Goal: Task Accomplishment & Management: Manage account settings

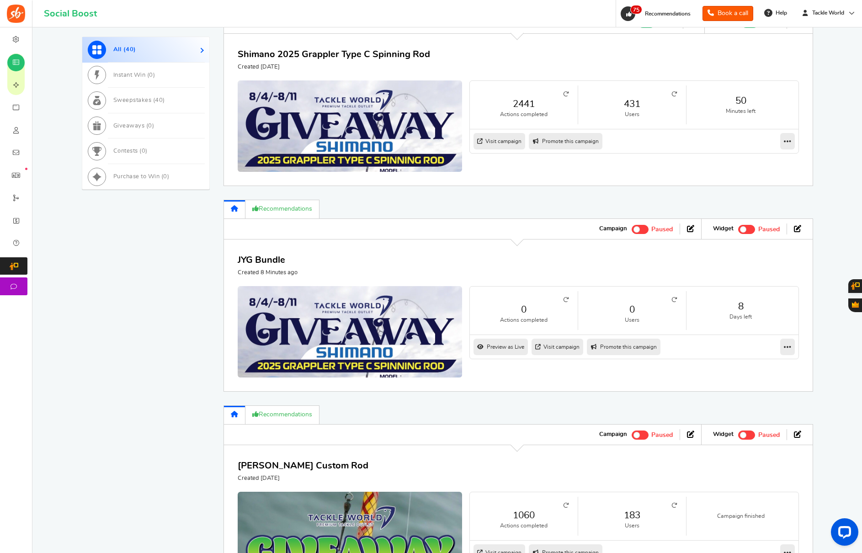
scroll to position [272, 0]
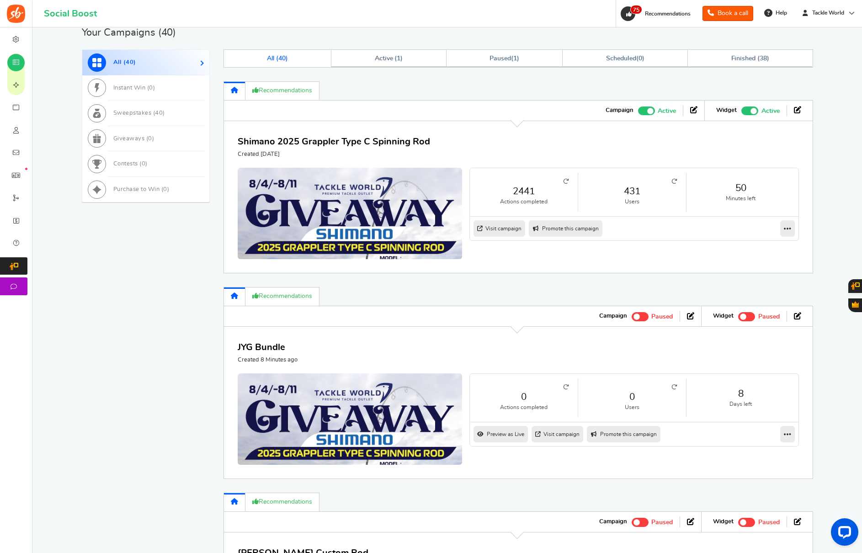
click at [645, 111] on span at bounding box center [646, 110] width 17 height 9
click at [638, 111] on input "Active Paused" at bounding box center [638, 110] width 0 height 6
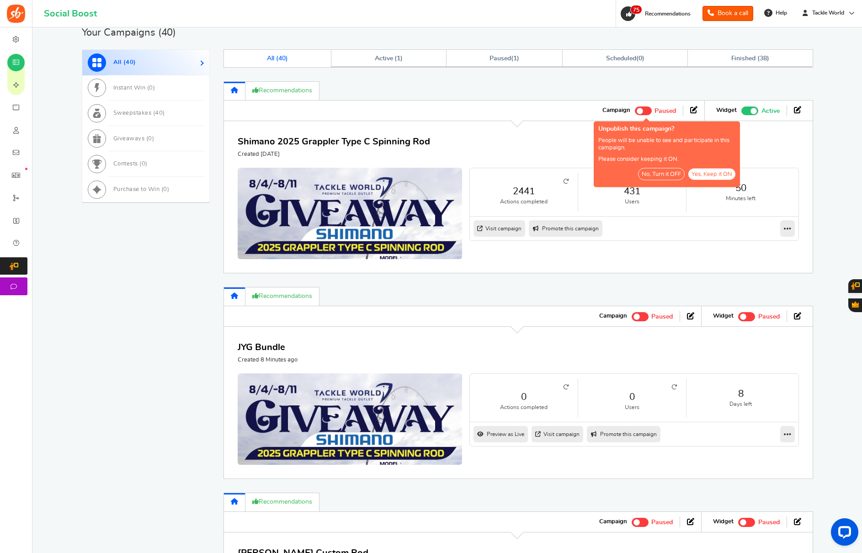
click at [654, 175] on button "No, Turn it OFF" at bounding box center [661, 174] width 47 height 12
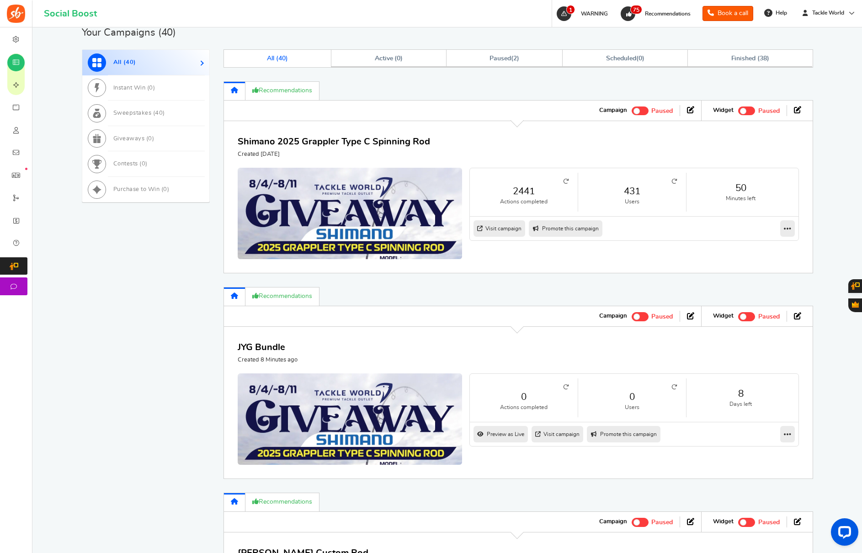
click at [632, 394] on link "0" at bounding box center [632, 396] width 90 height 13
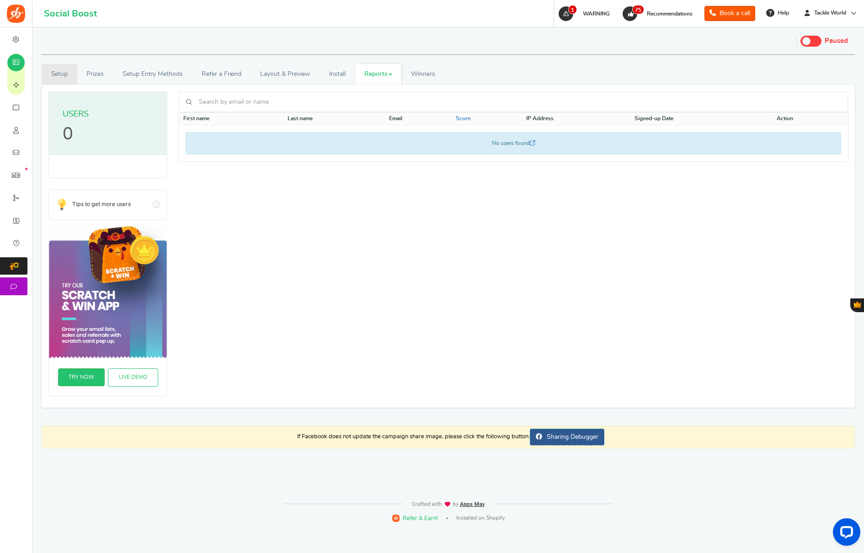
click at [68, 76] on link "Setup" at bounding box center [60, 74] width 36 height 21
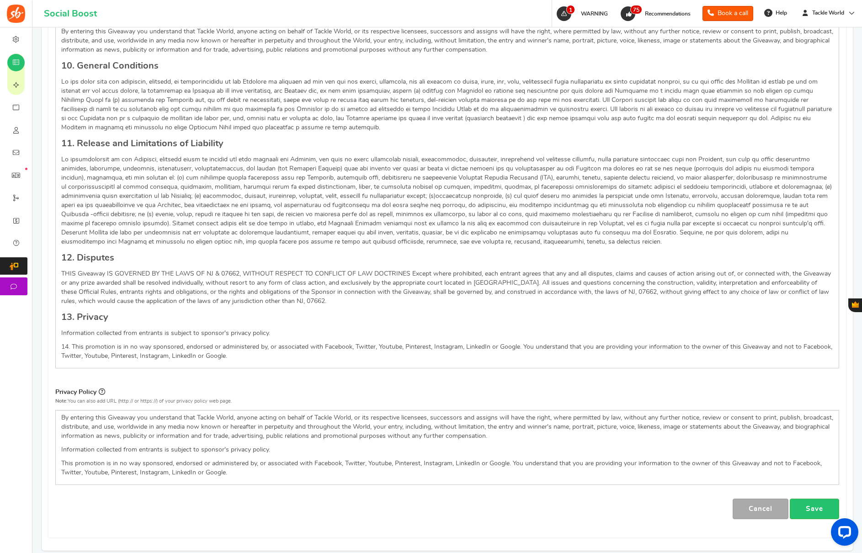
scroll to position [1081, 0]
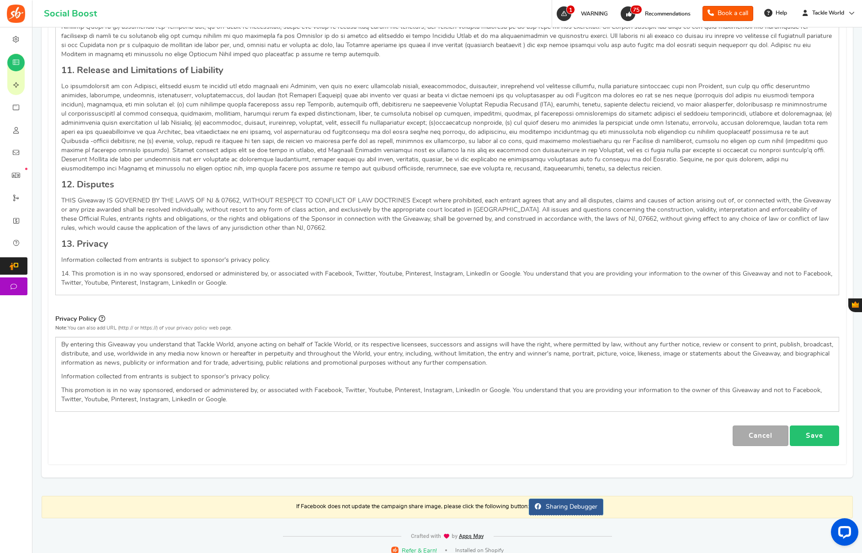
click at [836, 425] on link "Save" at bounding box center [814, 435] width 49 height 21
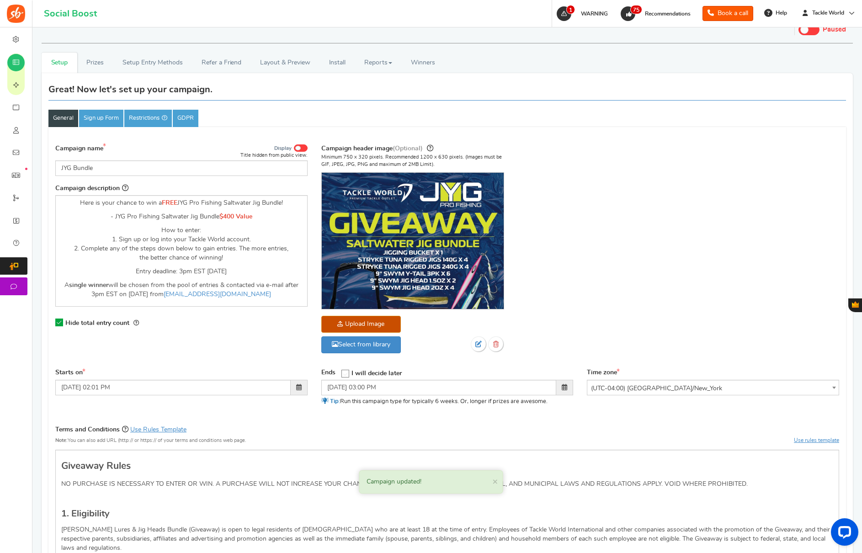
scroll to position [0, 0]
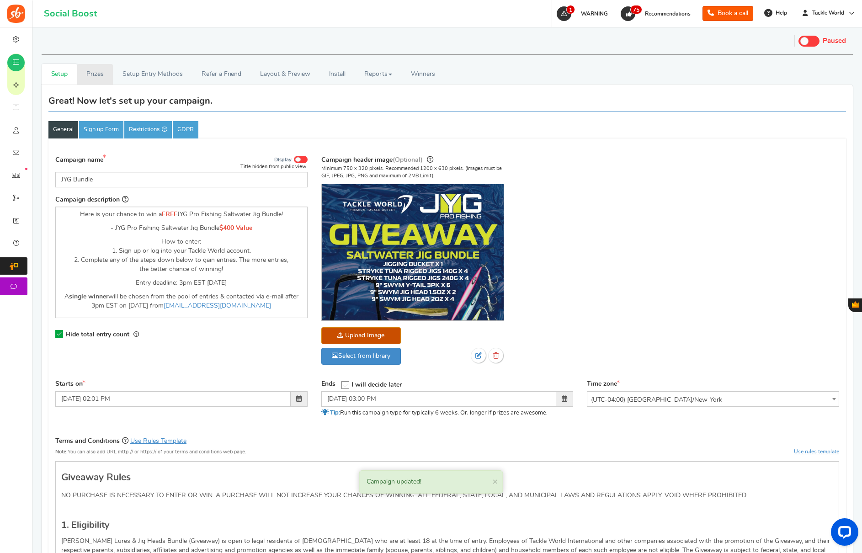
click at [89, 74] on link "Prizes" at bounding box center [95, 74] width 36 height 21
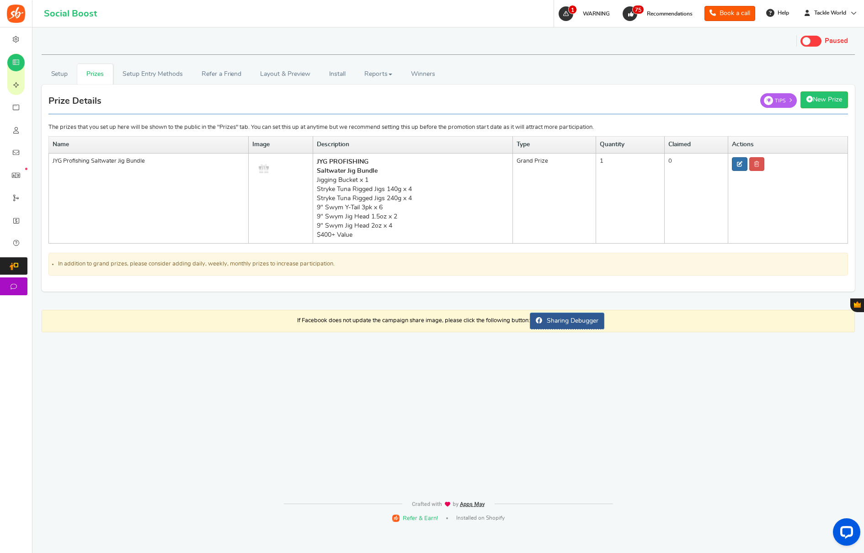
click at [740, 164] on icon at bounding box center [739, 163] width 5 height 5
type input "JYG Profishing Saltwater Jig Bundle"
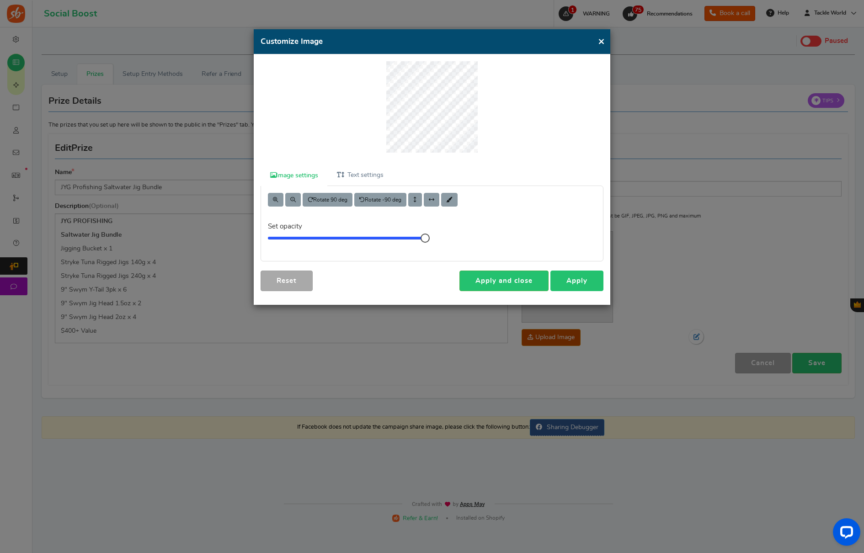
drag, startPoint x: 575, startPoint y: 277, endPoint x: 575, endPoint y: 257, distance: 20.6
click at [575, 277] on link "Apply" at bounding box center [576, 281] width 53 height 21
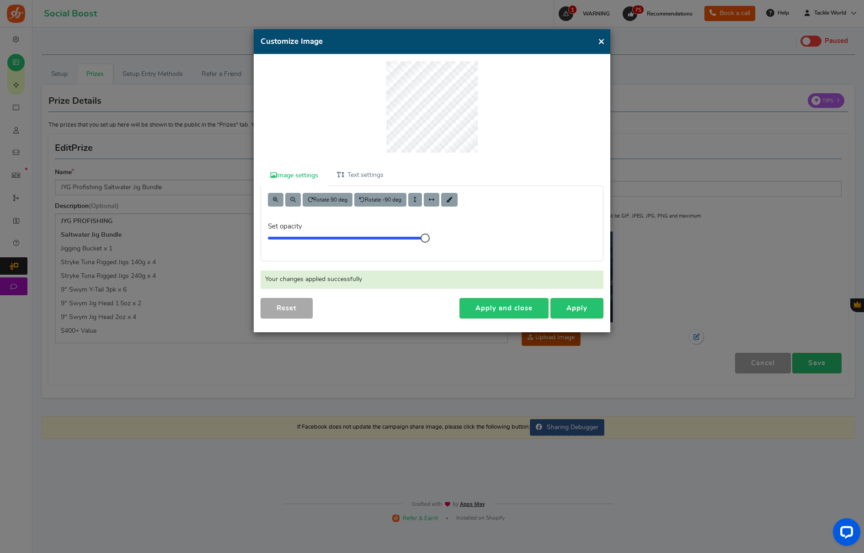
click at [600, 41] on button "×" at bounding box center [601, 41] width 7 height 11
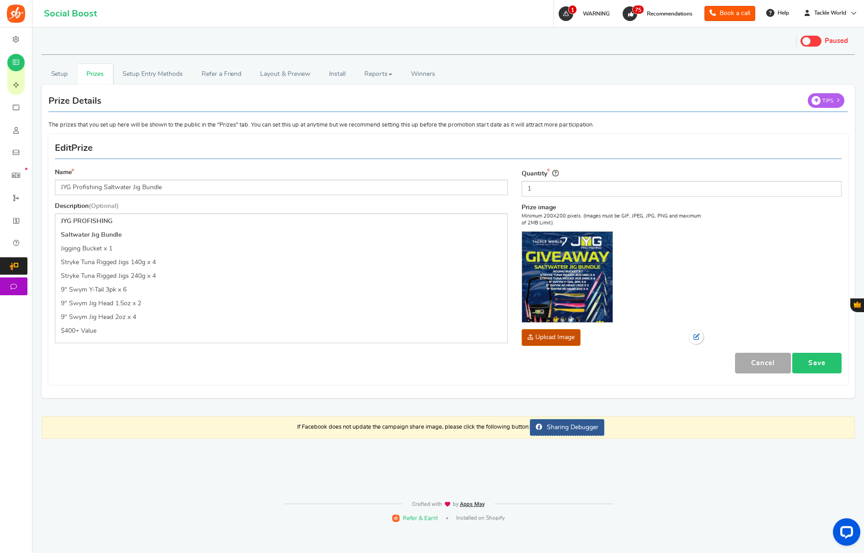
click at [807, 364] on link "Save" at bounding box center [816, 363] width 49 height 21
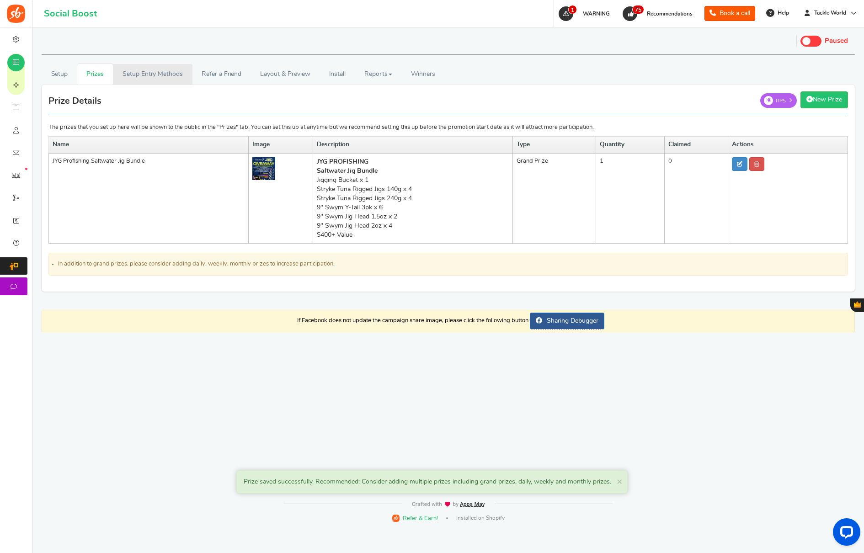
click at [155, 81] on link "Setup Entry Methods" at bounding box center [152, 74] width 79 height 21
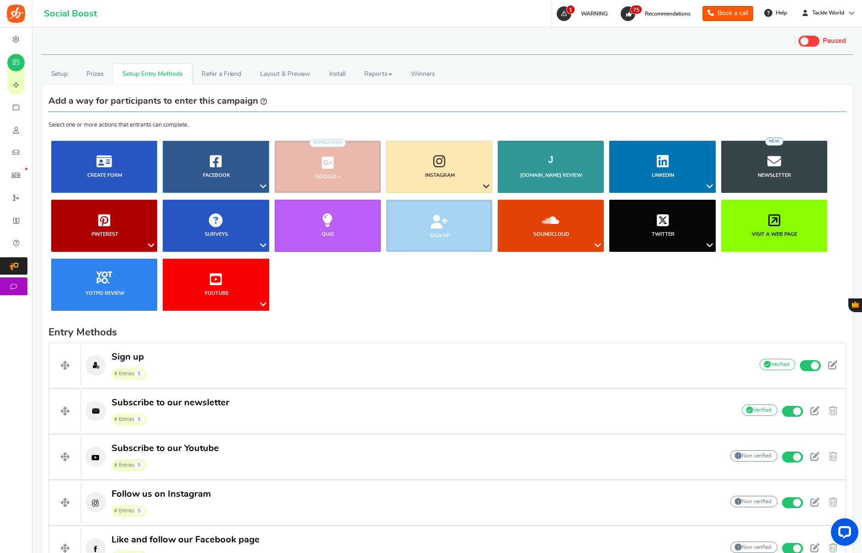
scroll to position [292, 0]
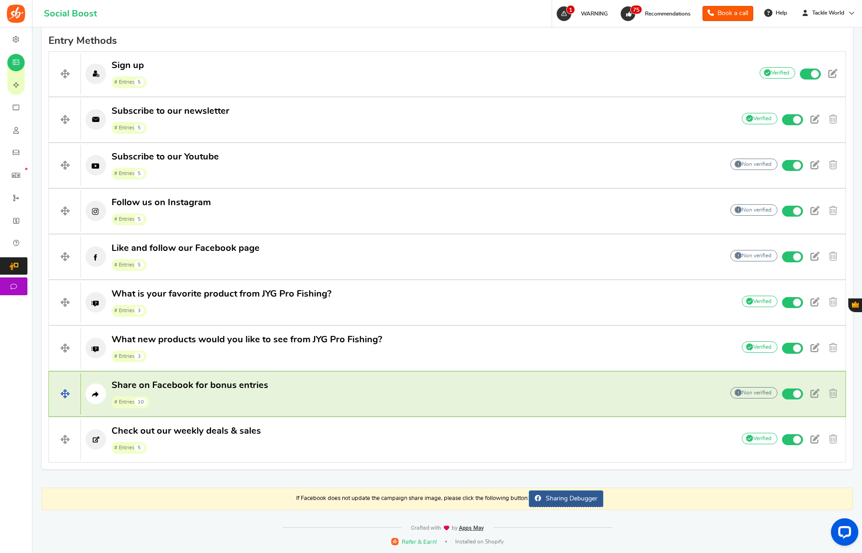
click at [280, 411] on h4 "Share on Facebook for bonus entries # Entries 10 Add Your API credentials Non v…" at bounding box center [447, 394] width 798 height 46
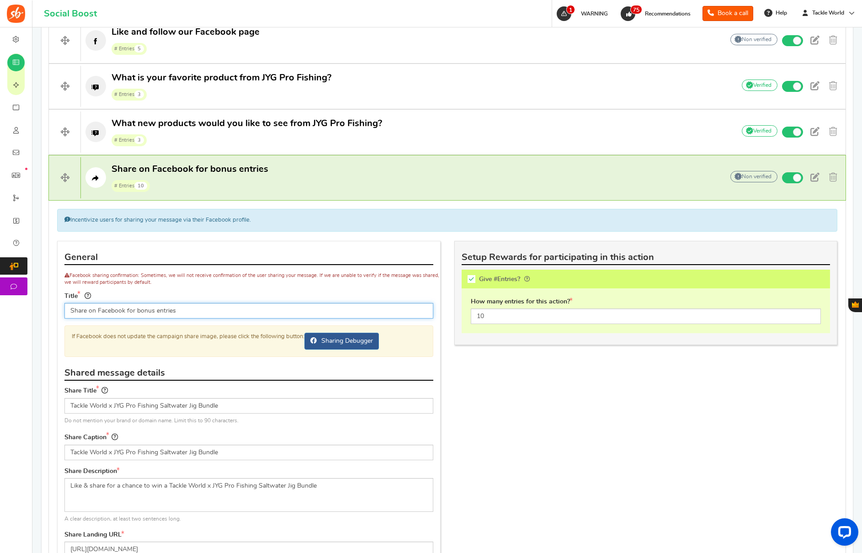
scroll to position [770, 0]
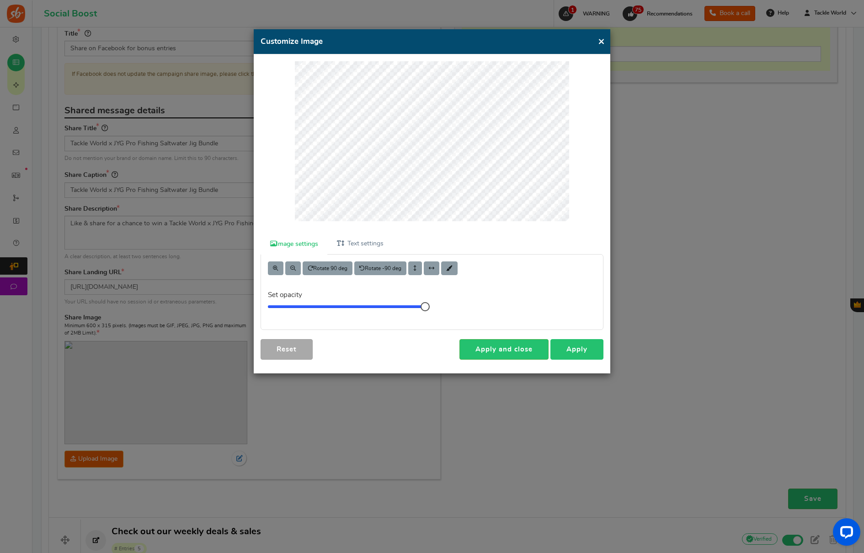
click at [570, 352] on link "Apply" at bounding box center [576, 349] width 53 height 21
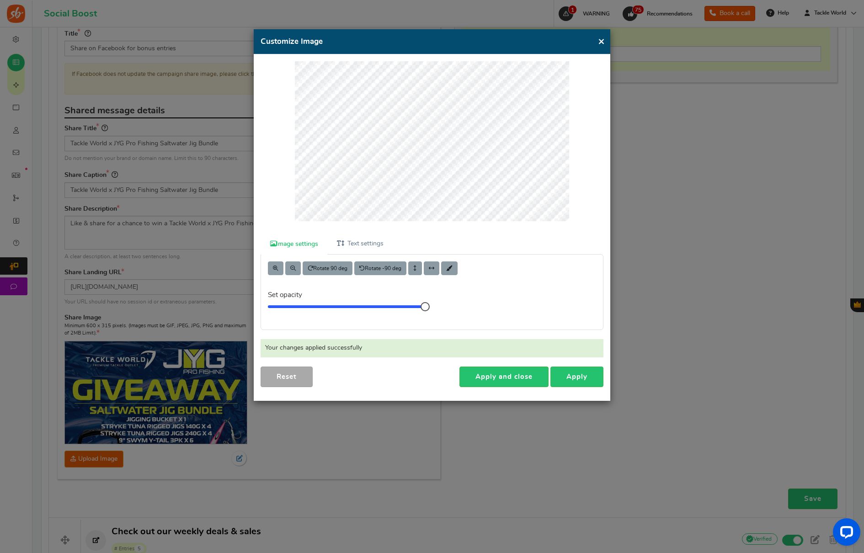
click at [600, 43] on button "×" at bounding box center [601, 41] width 7 height 11
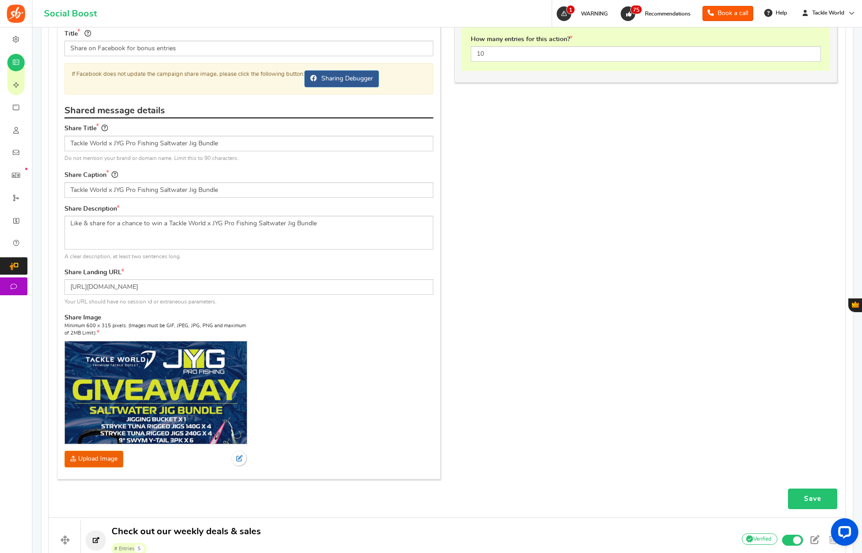
click at [813, 497] on link "Save" at bounding box center [812, 499] width 49 height 21
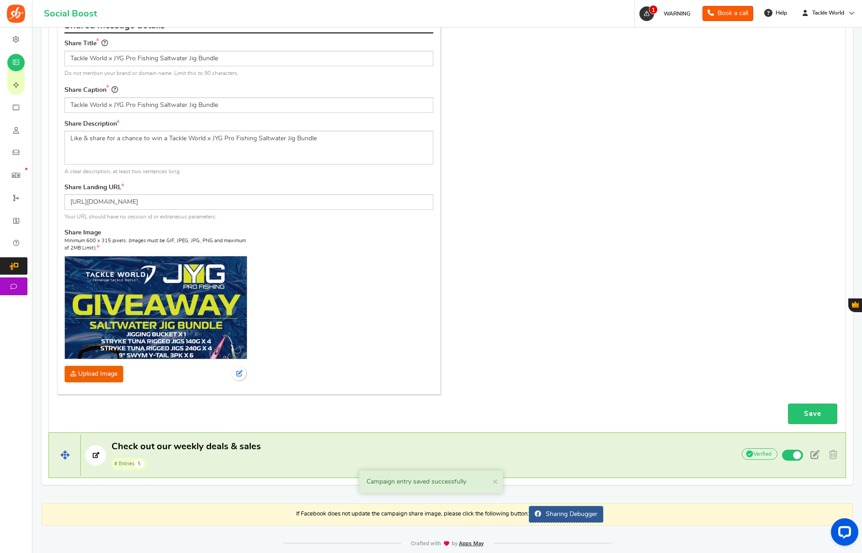
scroll to position [869, 0]
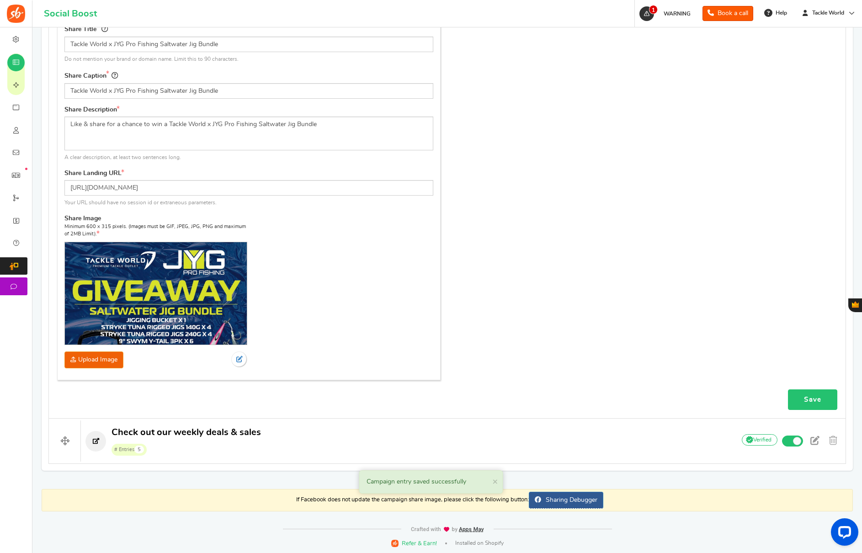
click at [817, 400] on link "Save" at bounding box center [812, 399] width 49 height 21
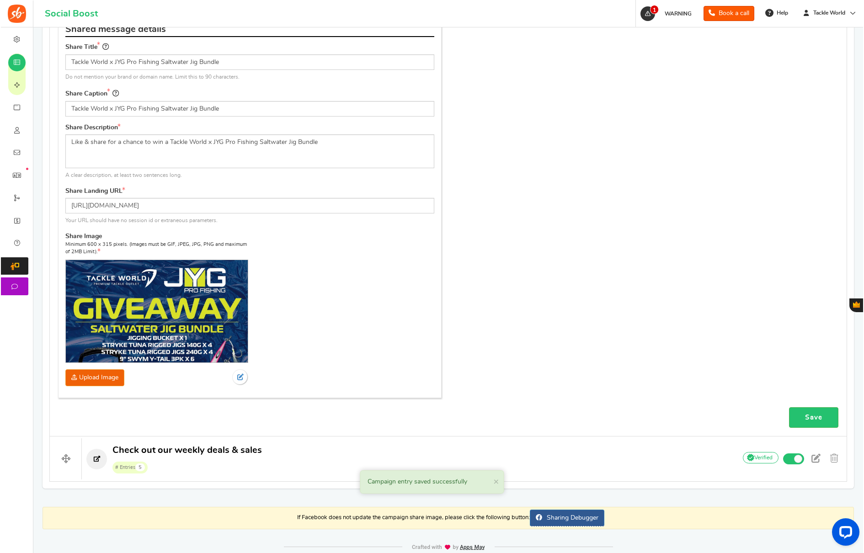
scroll to position [0, 0]
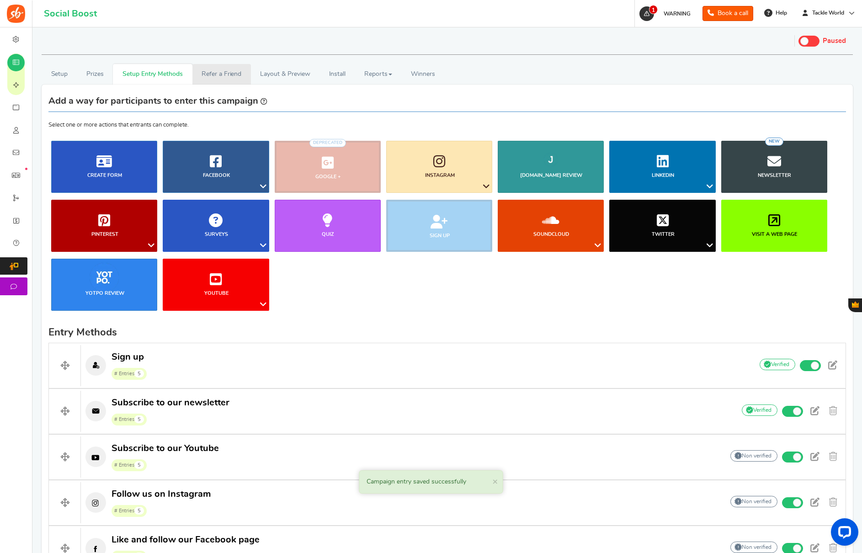
click at [206, 75] on link "Refer a Friend" at bounding box center [221, 74] width 58 height 21
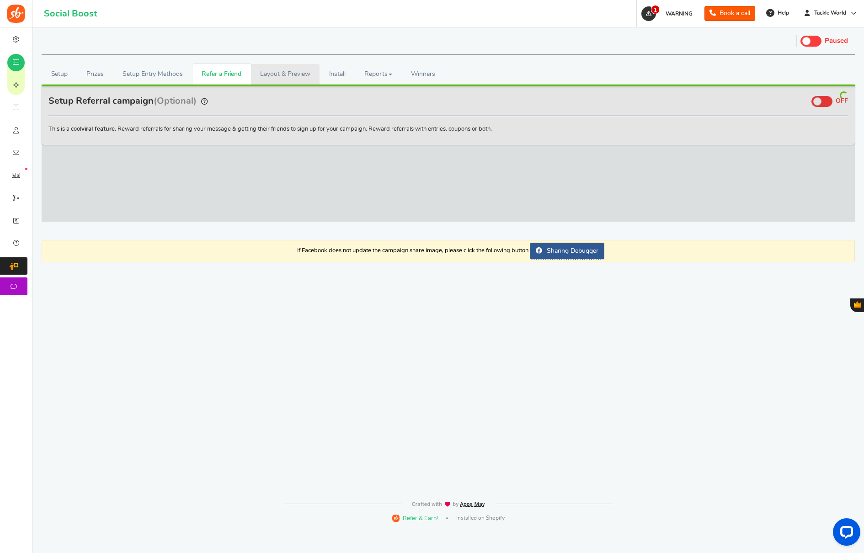
click at [269, 75] on link "Layout & Preview" at bounding box center [285, 74] width 69 height 21
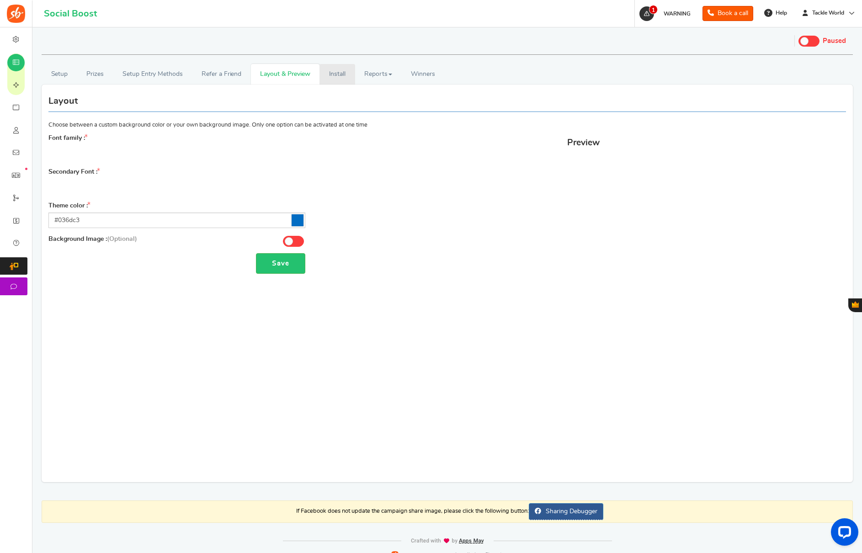
click at [338, 75] on link "Install" at bounding box center [337, 74] width 36 height 21
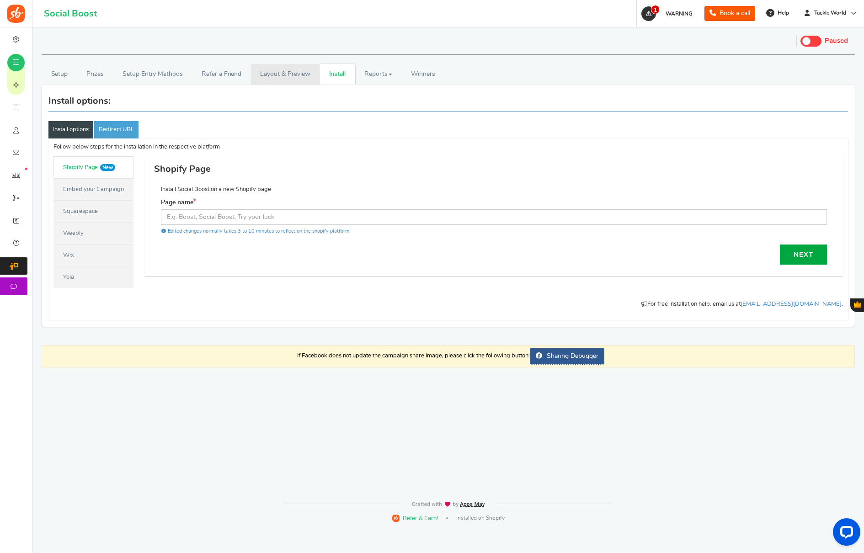
click at [290, 73] on link "Layout & Preview" at bounding box center [285, 74] width 69 height 21
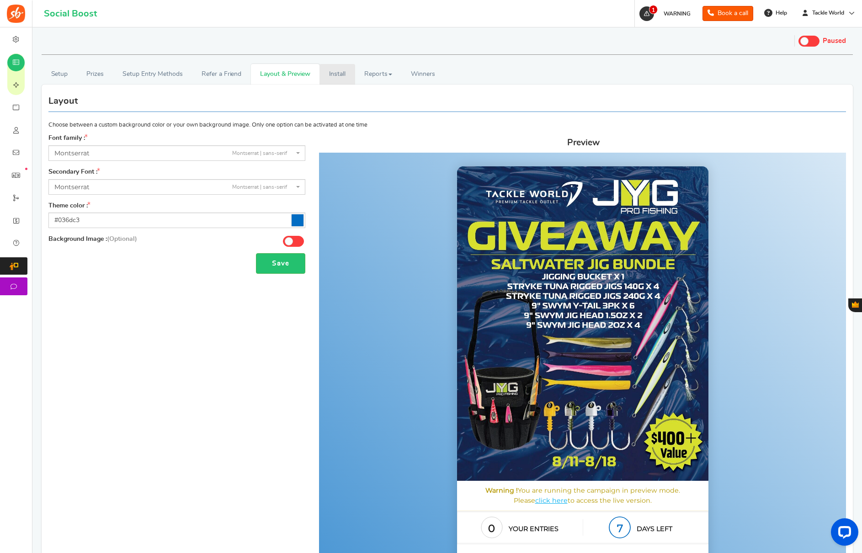
click at [340, 74] on link "Install" at bounding box center [337, 74] width 36 height 21
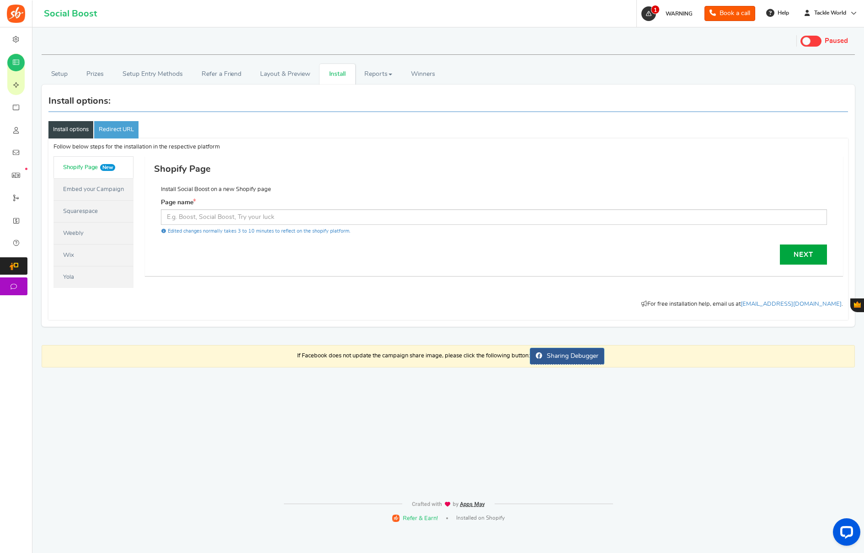
click at [100, 189] on link "Embed your Campaign" at bounding box center [93, 189] width 80 height 22
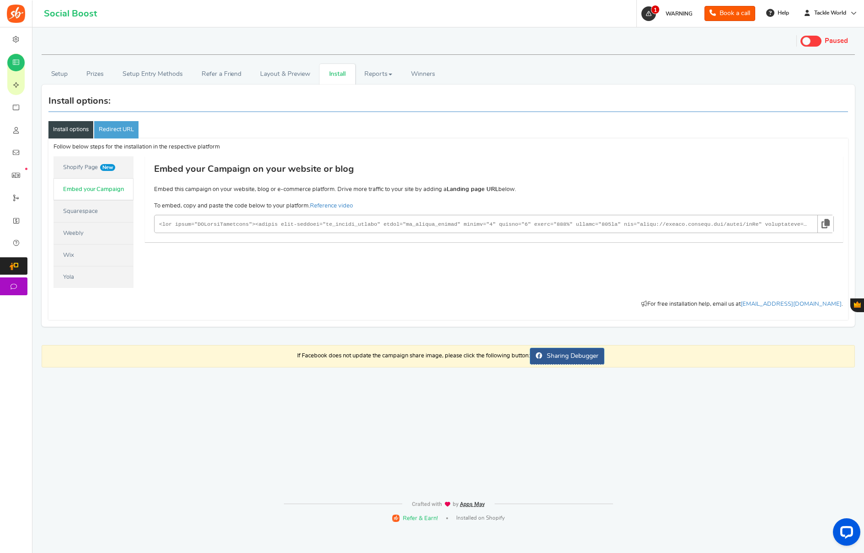
click at [826, 226] on icon at bounding box center [825, 223] width 8 height 17
click at [811, 44] on span at bounding box center [810, 41] width 21 height 11
click at [800, 43] on input "Live Paused" at bounding box center [800, 40] width 0 height 6
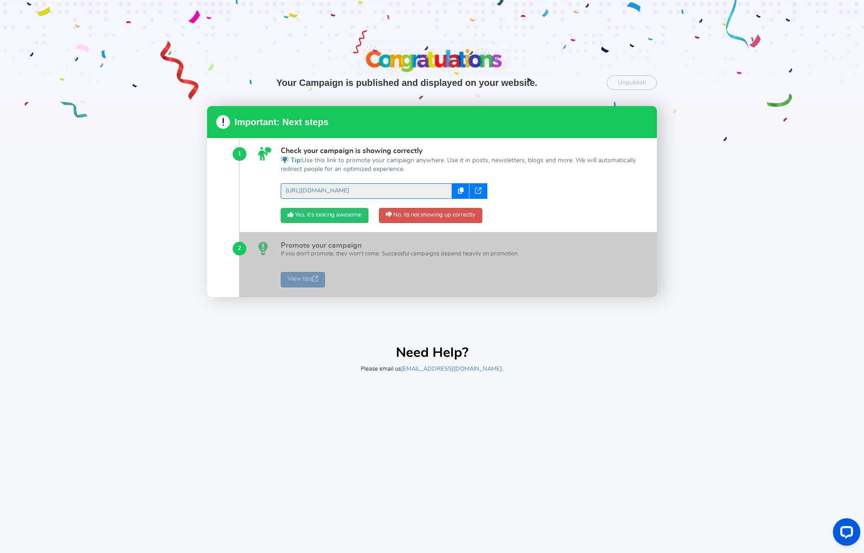
click at [291, 287] on div at bounding box center [447, 265] width 417 height 64
click at [313, 217] on link "Yes, it's looking awesome" at bounding box center [325, 216] width 88 height 16
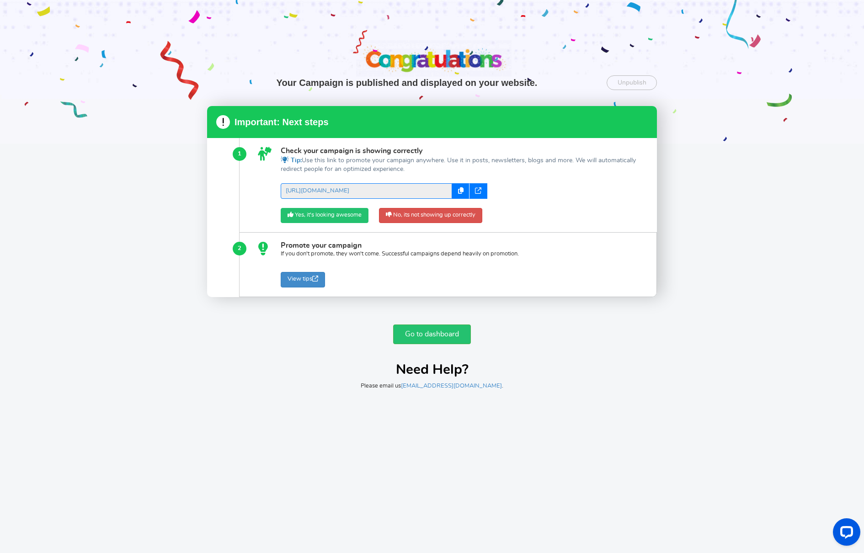
click at [305, 217] on link "Yes, it's looking awesome" at bounding box center [325, 216] width 88 height 16
click at [435, 213] on link "No, its not showing up correctly" at bounding box center [430, 216] width 103 height 16
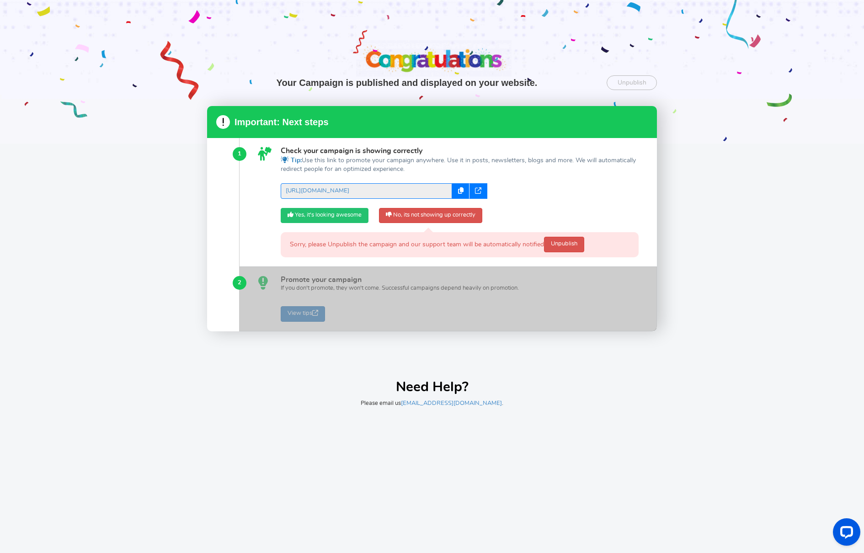
click at [315, 210] on link "Yes, it's looking awesome" at bounding box center [325, 216] width 88 height 16
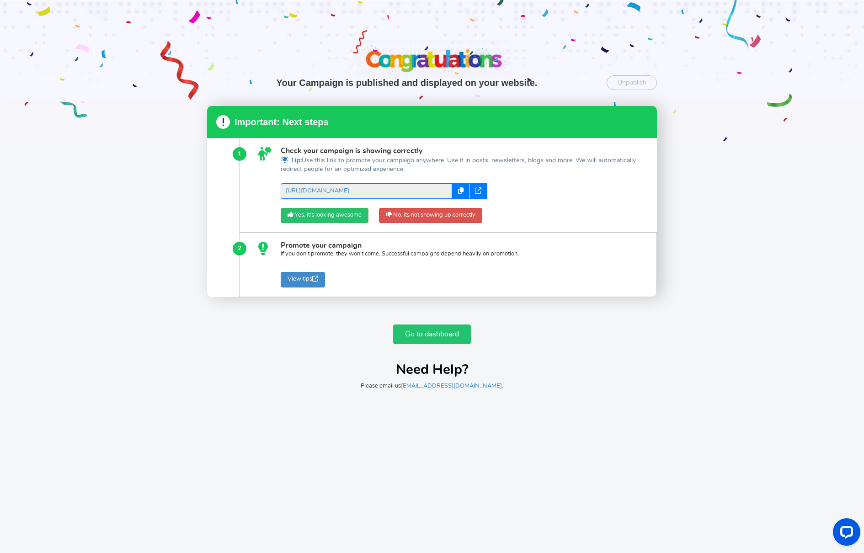
click at [462, 340] on link "Go to dashboard" at bounding box center [432, 334] width 78 height 20
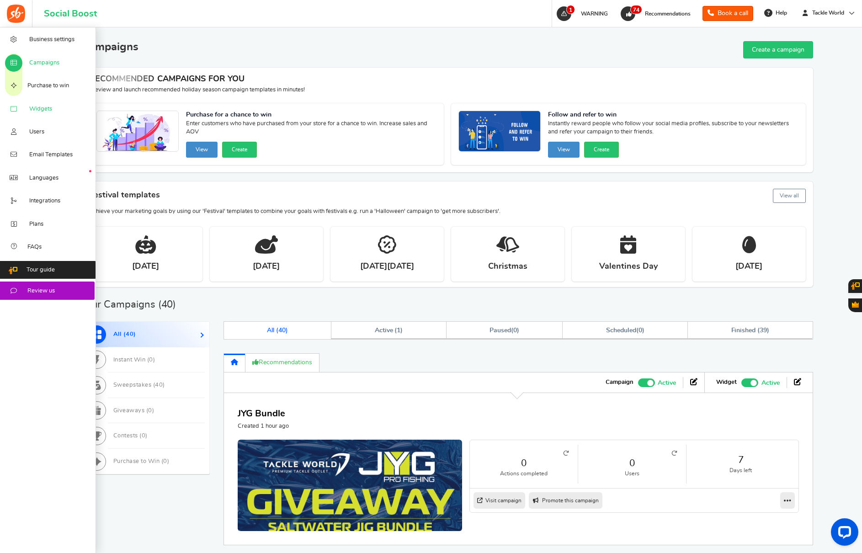
click at [27, 106] on link "Widgets" at bounding box center [48, 108] width 96 height 23
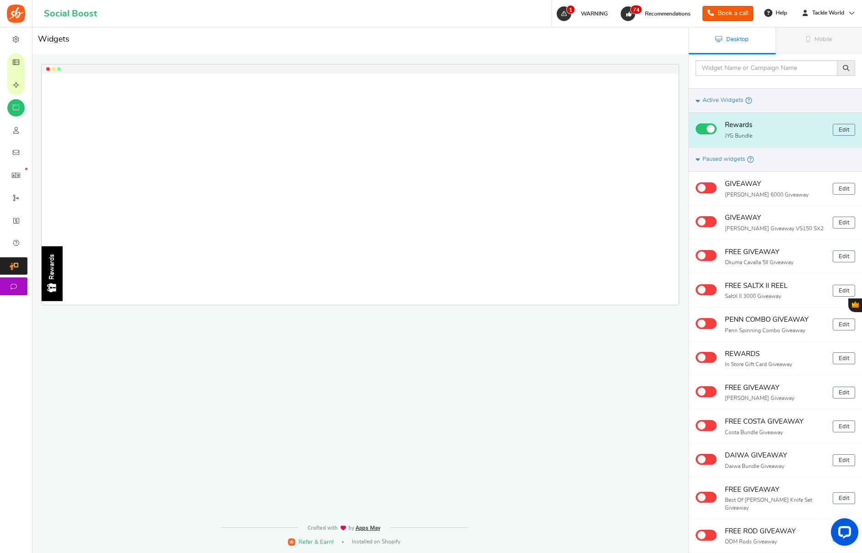
click at [754, 138] on p "JYG Bundle" at bounding box center [775, 136] width 101 height 8
click at [839, 132] on link "Edit" at bounding box center [844, 130] width 22 height 12
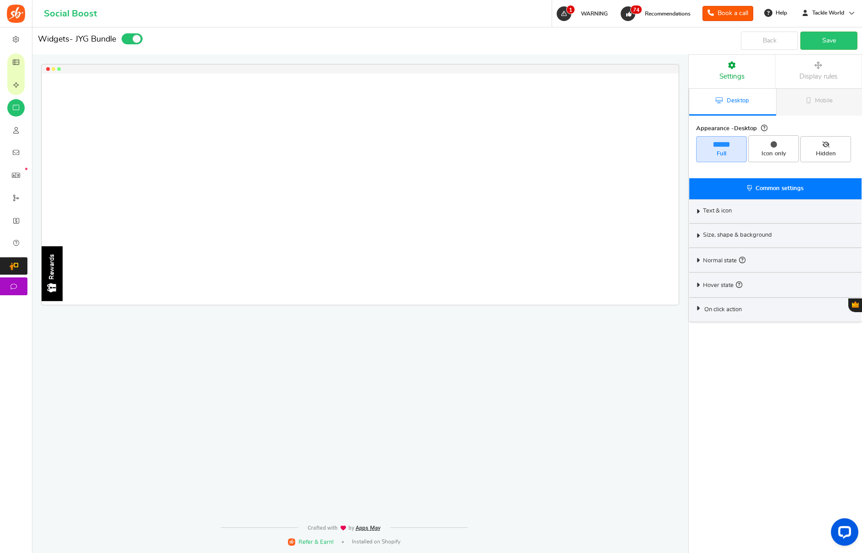
select select "left-side-drawer"
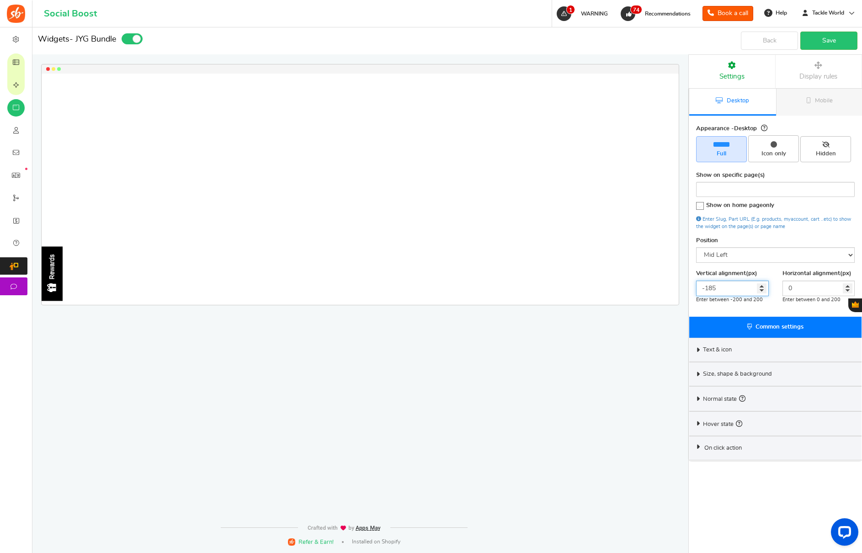
click at [728, 283] on input "-185" at bounding box center [732, 289] width 73 height 16
type input "0"
click at [834, 38] on link "Save" at bounding box center [828, 41] width 57 height 18
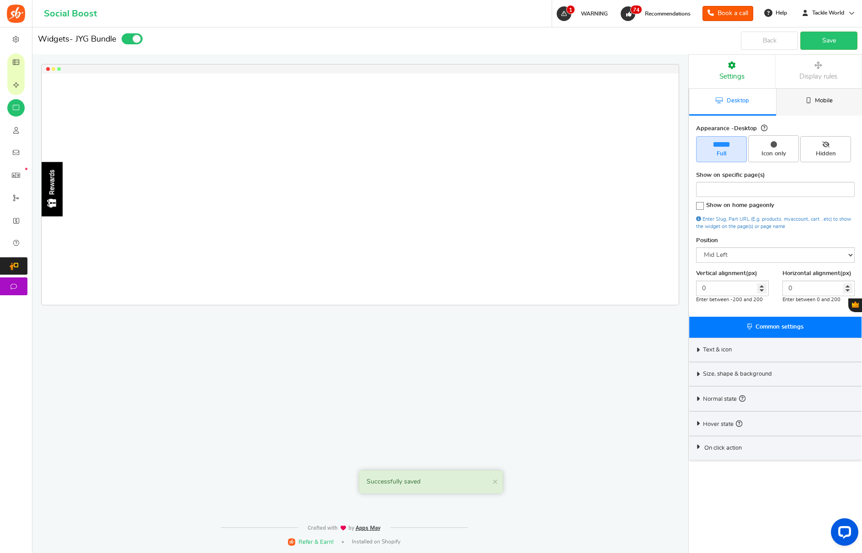
click at [816, 99] on span "Mobile" at bounding box center [824, 101] width 18 height 6
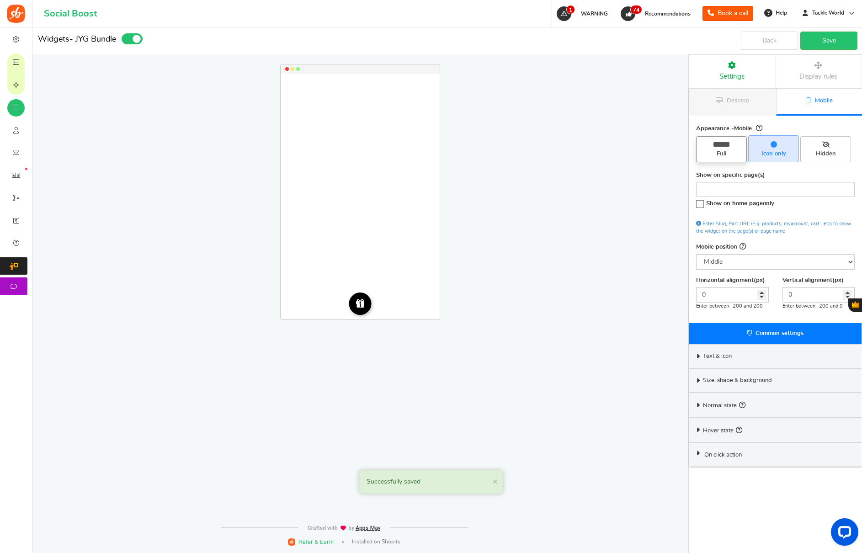
click at [720, 156] on span "Full" at bounding box center [721, 154] width 43 height 8
click at [722, 144] on input "Full" at bounding box center [725, 141] width 6 height 6
radio input "true"
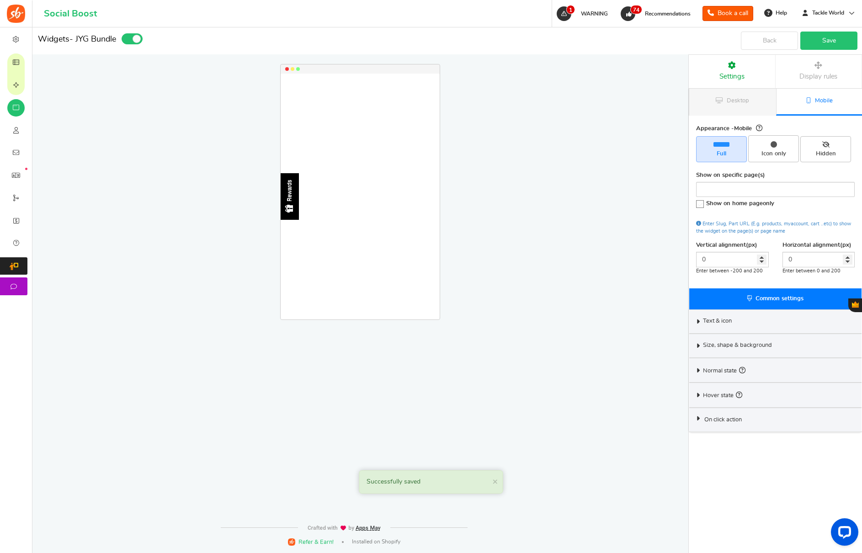
click at [829, 37] on link "Save" at bounding box center [828, 41] width 57 height 18
click at [751, 317] on div "Text & icon" at bounding box center [775, 321] width 172 height 24
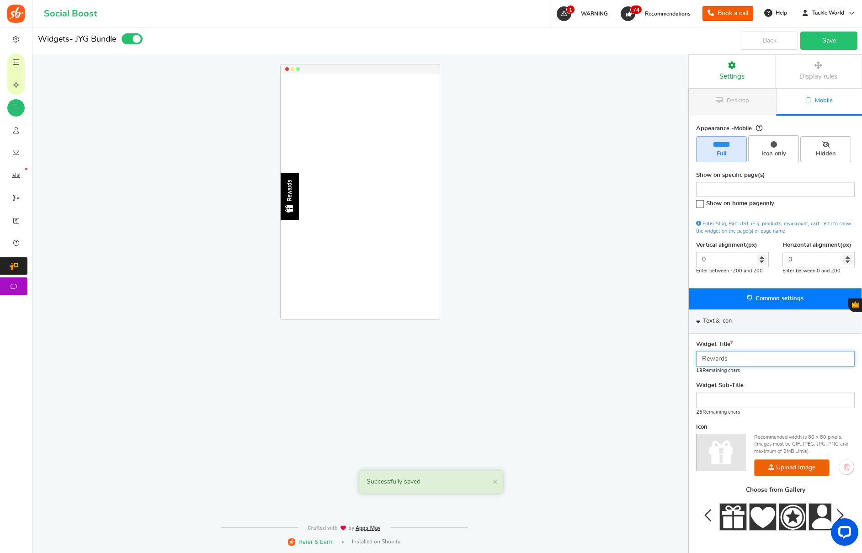
click at [735, 352] on input "Rewards" at bounding box center [775, 359] width 159 height 16
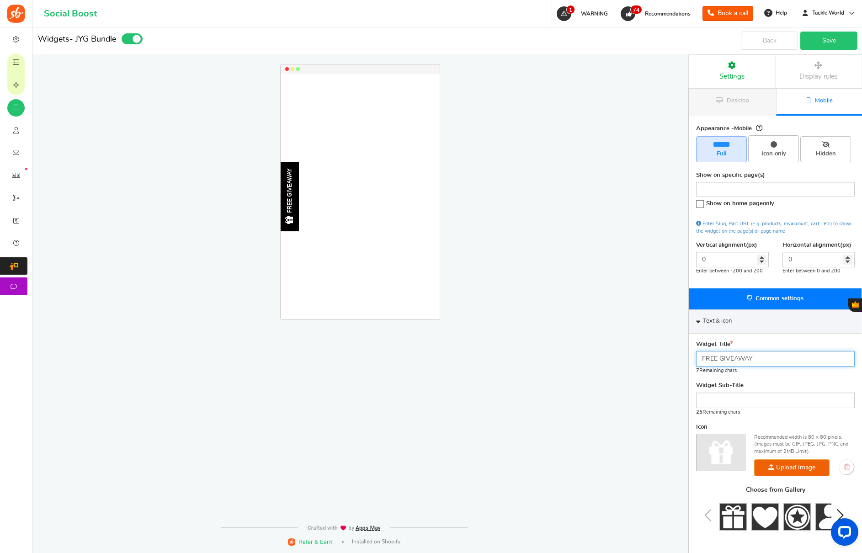
type input "FREE GIVEAWAY"
click at [843, 42] on link "Save" at bounding box center [828, 41] width 57 height 18
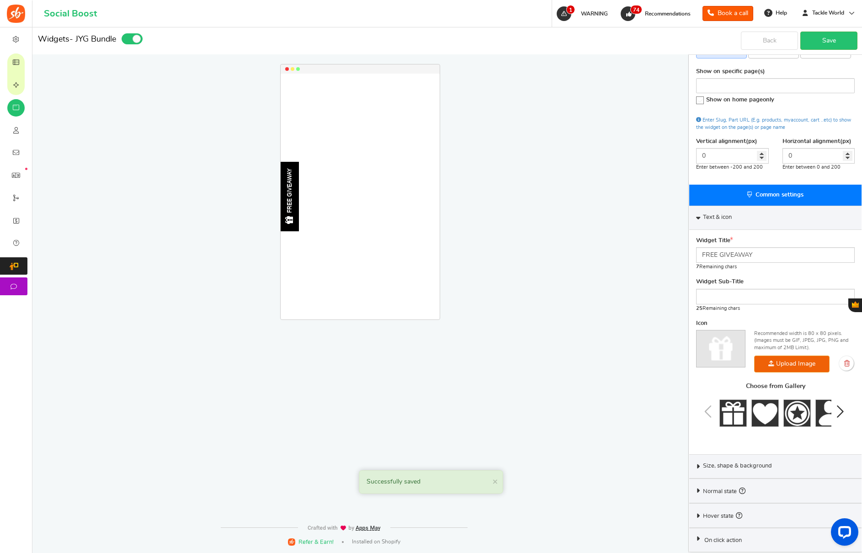
click at [734, 461] on div "Size, shape & background" at bounding box center [775, 466] width 172 height 24
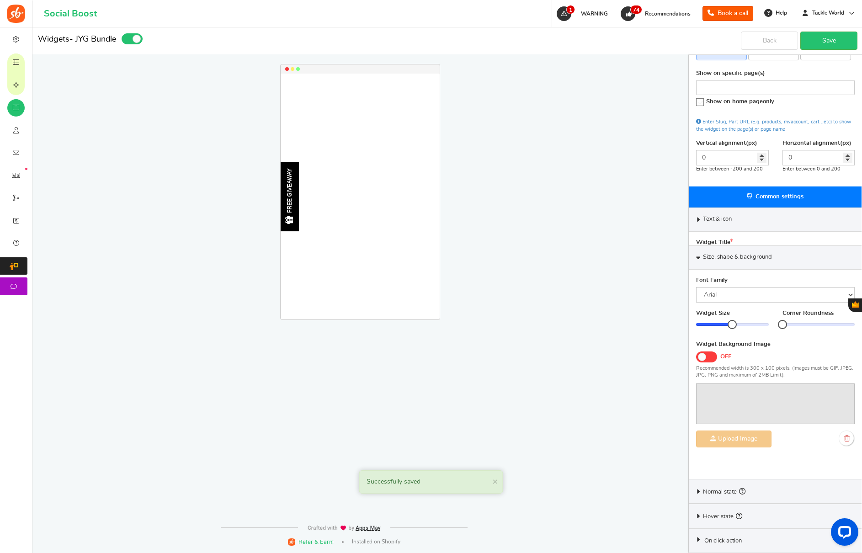
scroll to position [74, 0]
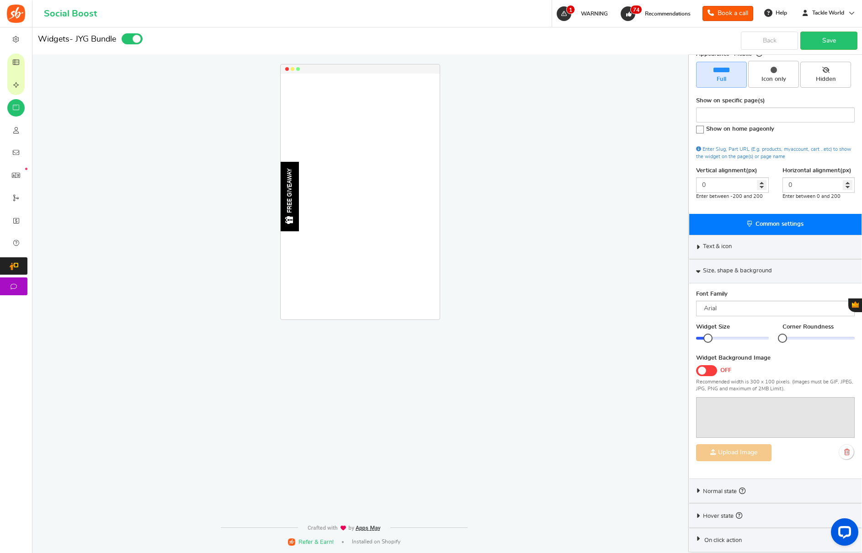
drag, startPoint x: 732, startPoint y: 337, endPoint x: 707, endPoint y: 337, distance: 24.7
click at [707, 337] on div at bounding box center [707, 338] width 9 height 9
click at [825, 49] on link "Save" at bounding box center [828, 41] width 57 height 18
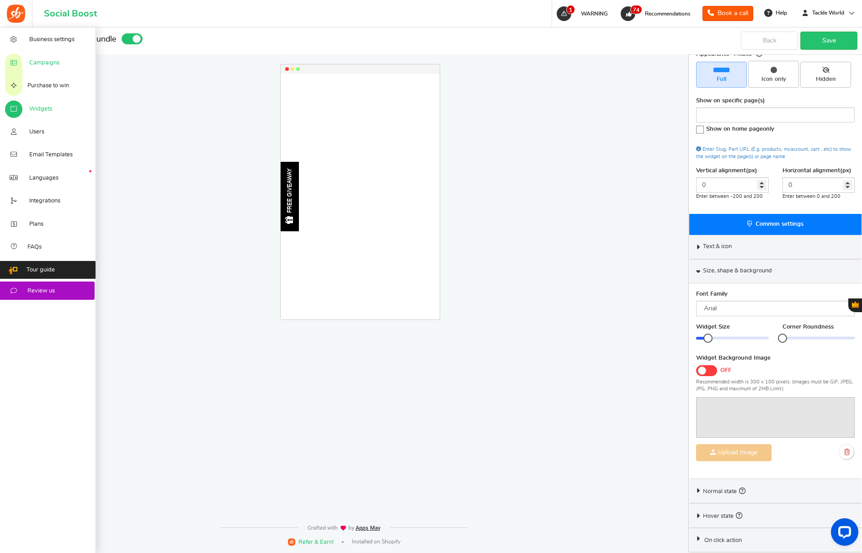
click at [39, 60] on span "Campaigns" at bounding box center [44, 63] width 30 height 8
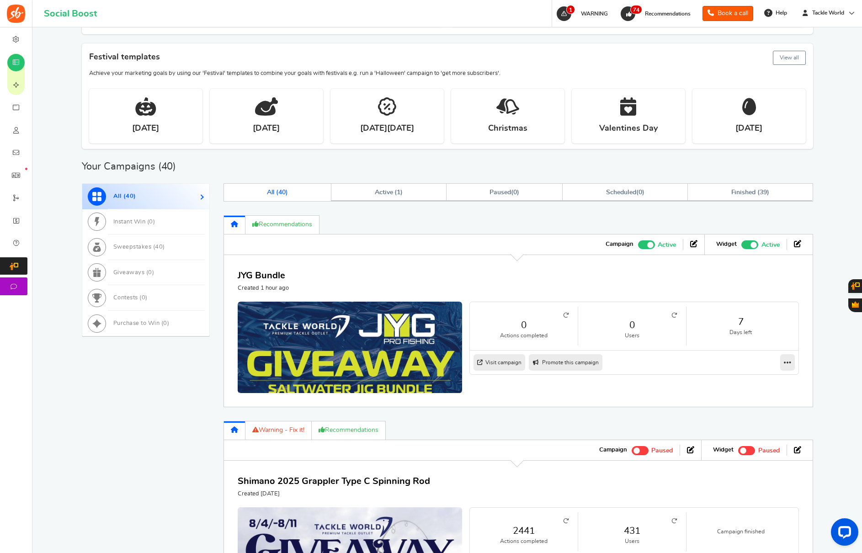
scroll to position [288, 0]
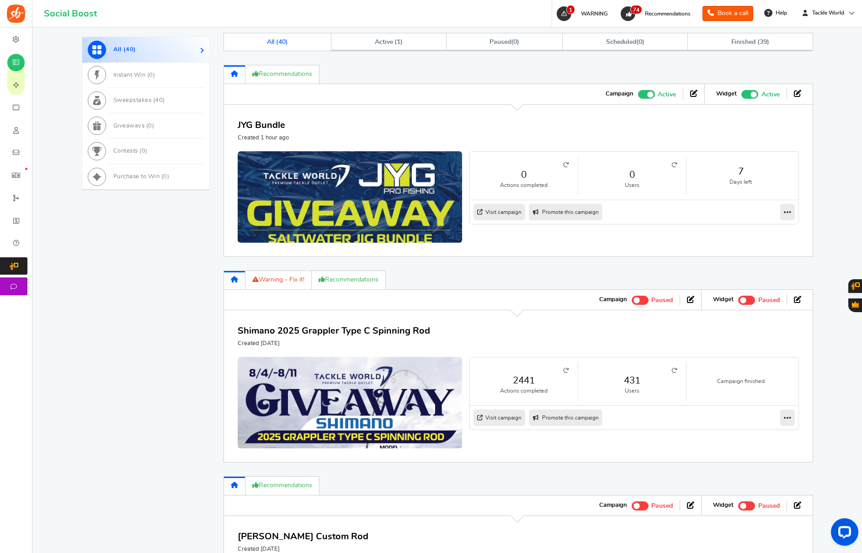
click at [633, 379] on link "431" at bounding box center [632, 380] width 90 height 13
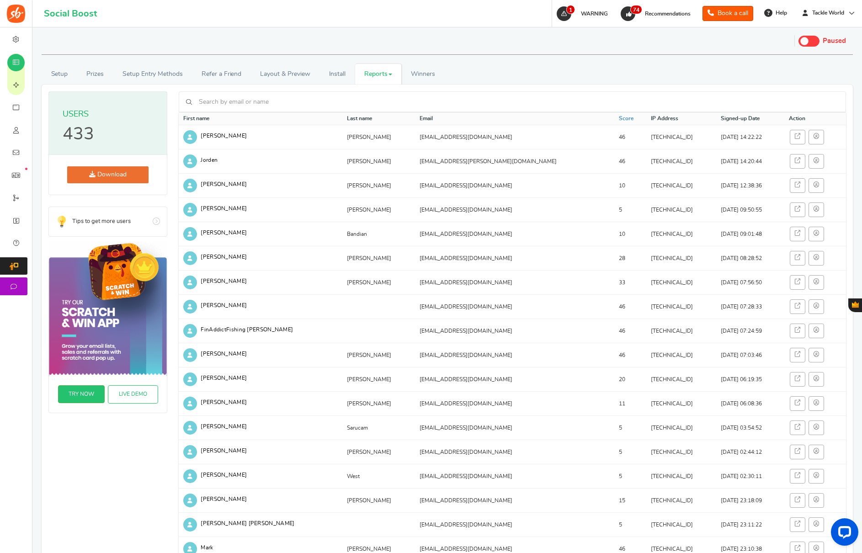
click at [384, 77] on link "Reports" at bounding box center [378, 74] width 47 height 21
click at [378, 121] on link "Entries" at bounding box center [391, 120] width 73 height 13
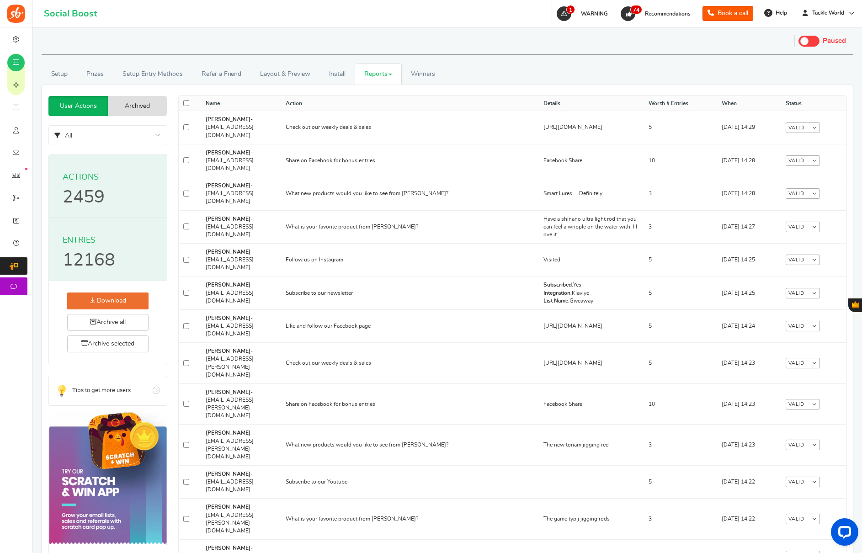
click at [116, 303] on link "Download" at bounding box center [107, 300] width 81 height 17
click at [369, 77] on link "Reports" at bounding box center [378, 74] width 47 height 21
click at [372, 107] on link "Users" at bounding box center [391, 107] width 73 height 13
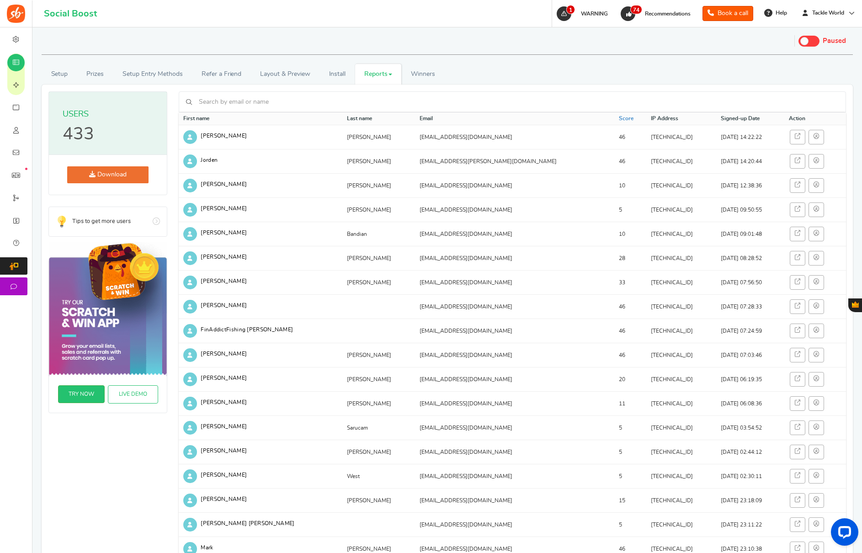
click at [85, 175] on link "Download" at bounding box center [107, 174] width 81 height 17
click at [743, 104] on input "text" at bounding box center [518, 102] width 642 height 16
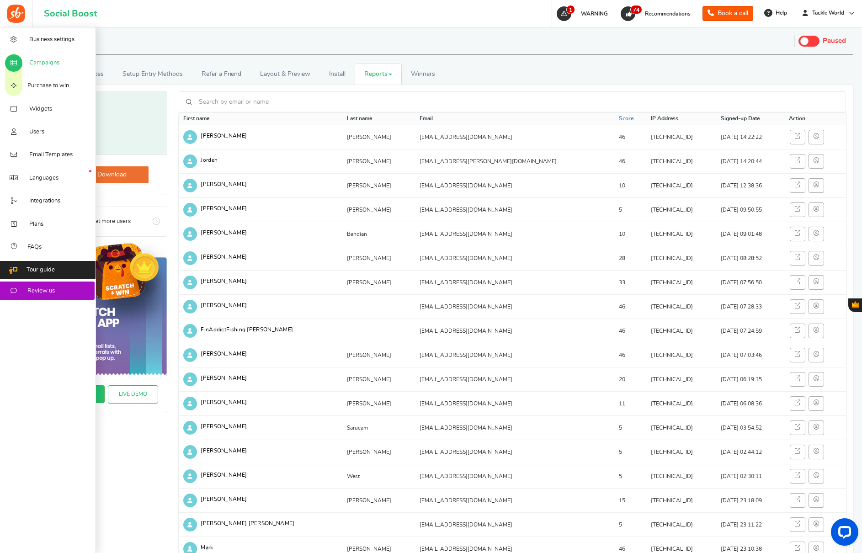
click at [14, 59] on icon at bounding box center [13, 62] width 9 height 7
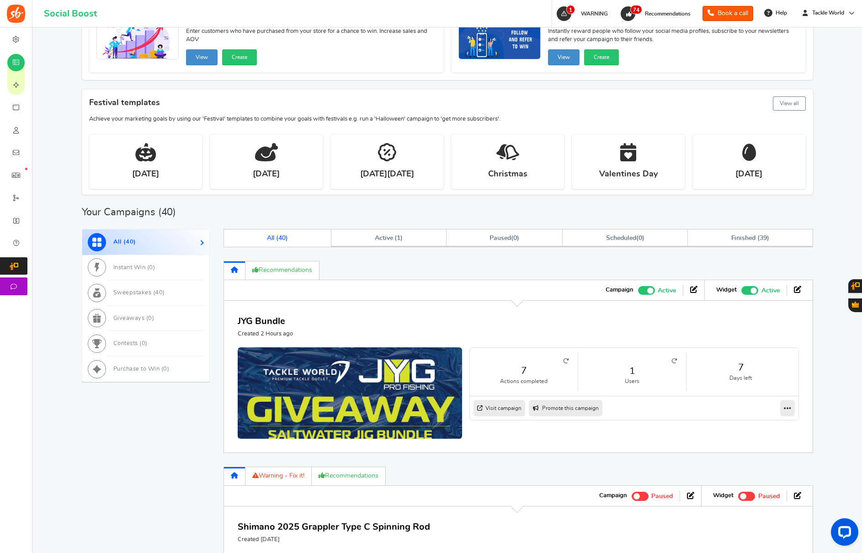
scroll to position [94, 0]
